Goal: Task Accomplishment & Management: Manage account settings

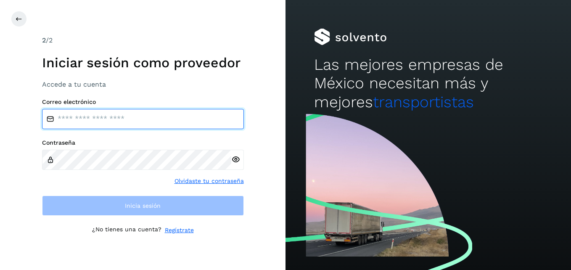
click at [113, 114] on input "email" at bounding box center [143, 119] width 202 height 20
type input "**********"
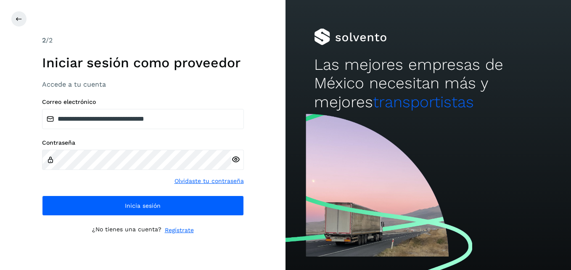
click at [235, 160] on icon at bounding box center [235, 159] width 9 height 9
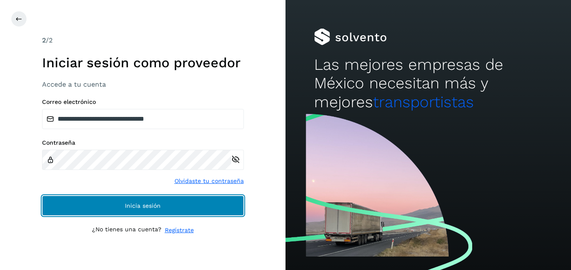
click at [163, 209] on button "Inicia sesión" at bounding box center [143, 205] width 202 height 20
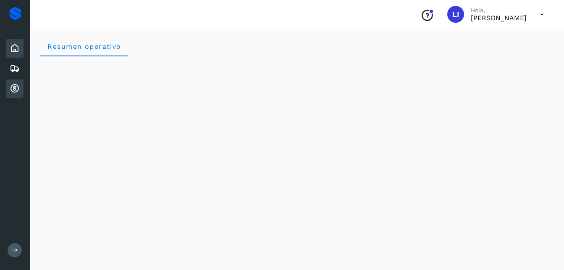
click at [16, 87] on icon at bounding box center [15, 89] width 10 height 10
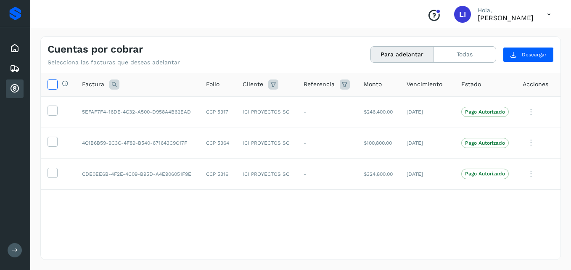
click at [50, 84] on icon at bounding box center [52, 83] width 9 height 9
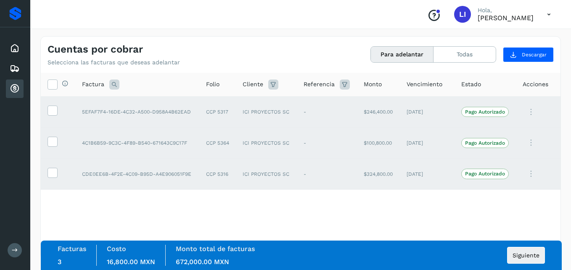
click at [548, 13] on icon at bounding box center [548, 14] width 17 height 17
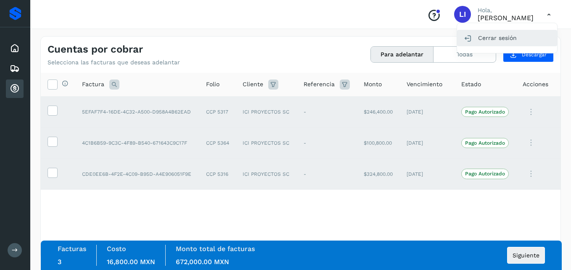
click at [489, 40] on div "Cerrar sesión" at bounding box center [507, 38] width 100 height 16
